Goal: Check status: Check status

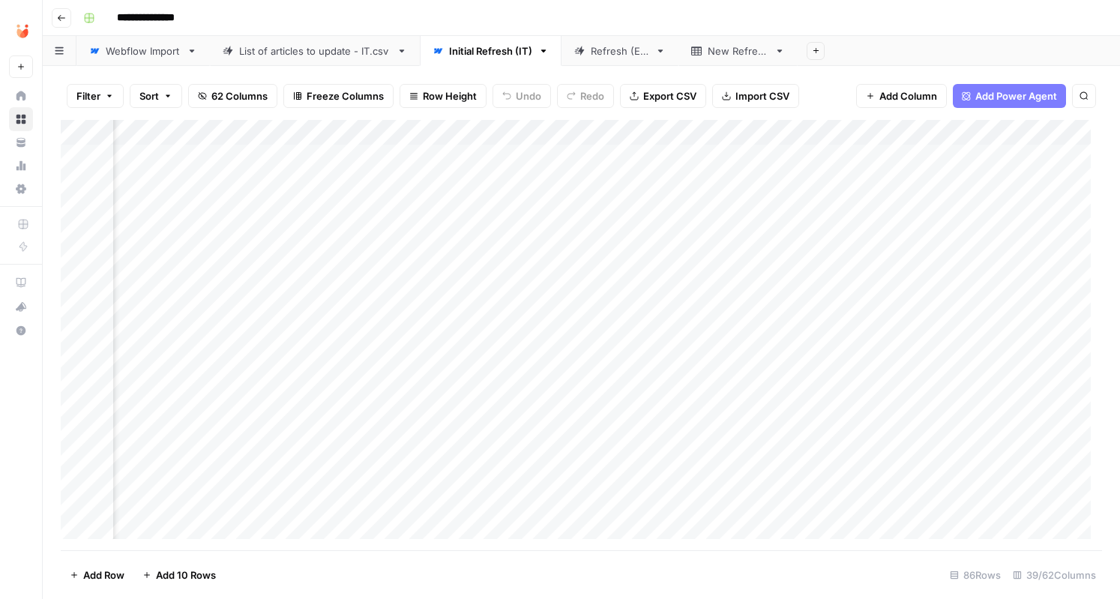
scroll to position [0, 4984]
click at [496, 60] on link "Initial Refresh (IT)" at bounding box center [491, 51] width 142 height 30
click at [629, 59] on link "Refresh (ES)" at bounding box center [620, 51] width 117 height 30
click at [520, 52] on div "Initial Refresh (IT)" at bounding box center [490, 50] width 83 height 15
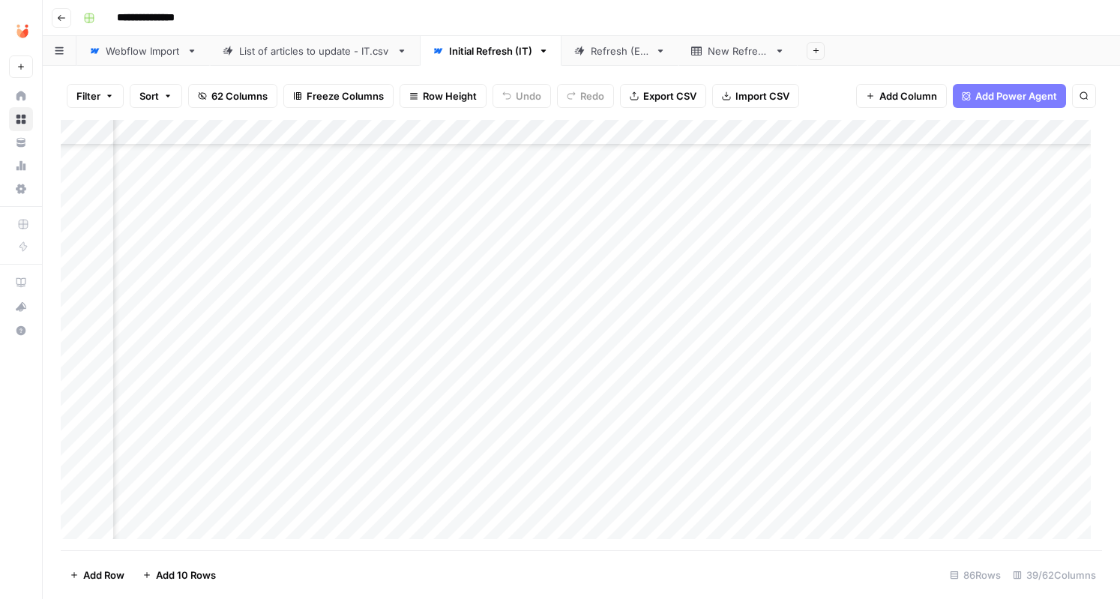
scroll to position [1575, 2417]
